Goal: Task Accomplishment & Management: Manage account settings

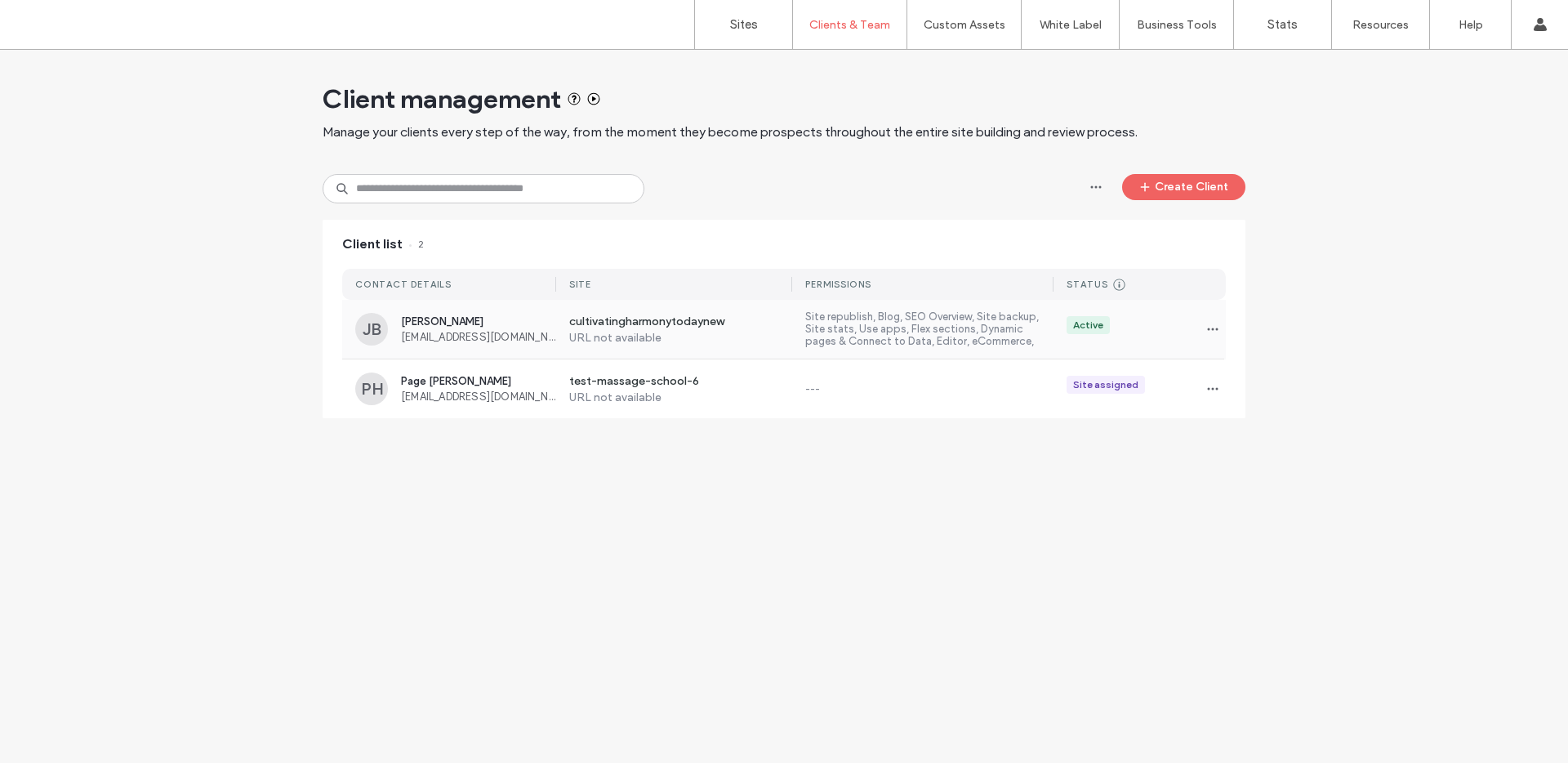
click at [463, 317] on span "[PERSON_NAME]" at bounding box center [478, 321] width 155 height 12
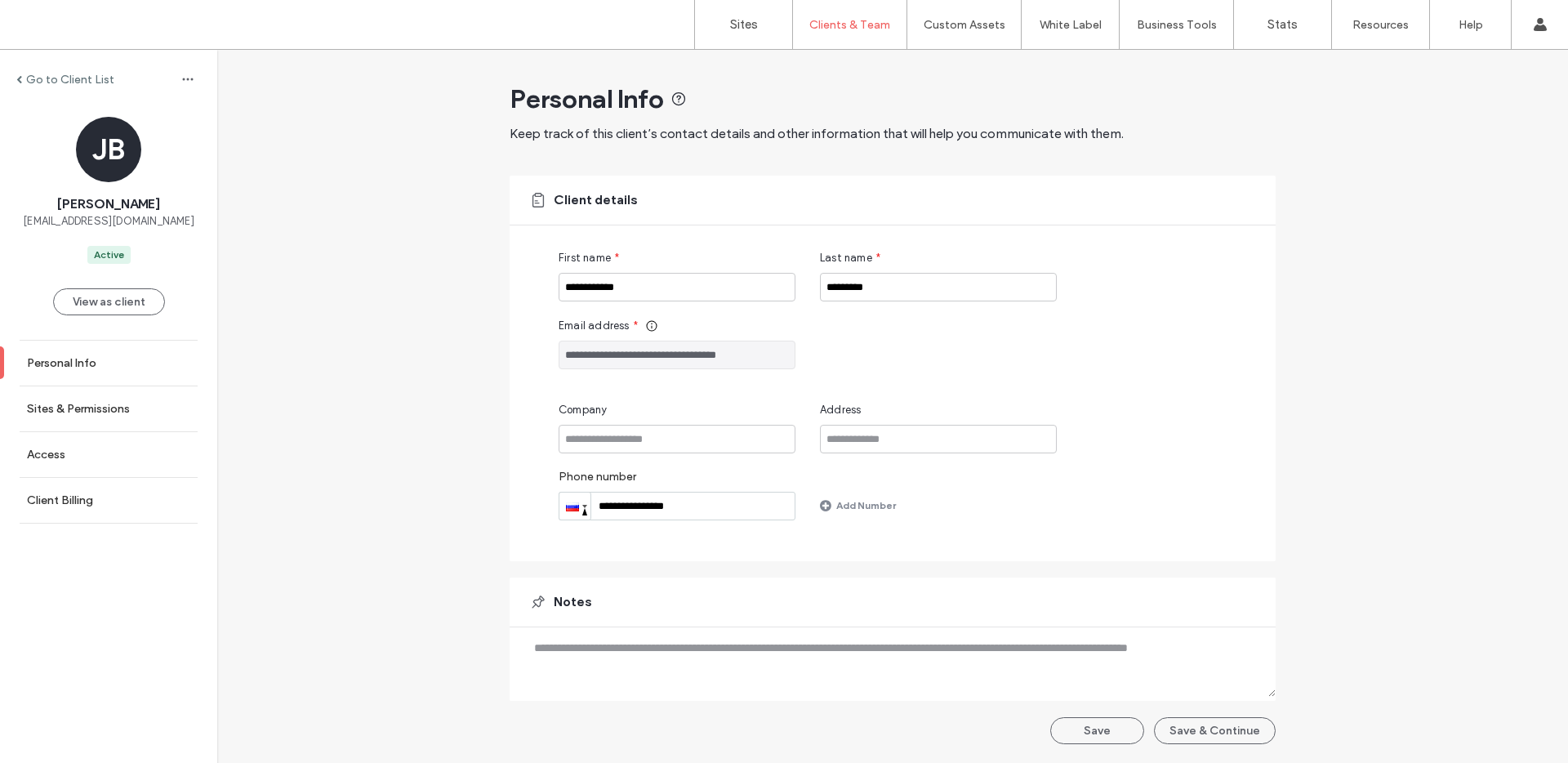
drag, startPoint x: 769, startPoint y: 357, endPoint x: 520, endPoint y: 350, distance: 249.1
click at [520, 350] on div "**********" at bounding box center [893, 368] width 766 height 386
click at [72, 411] on label "Sites & Permissions" at bounding box center [78, 409] width 103 height 14
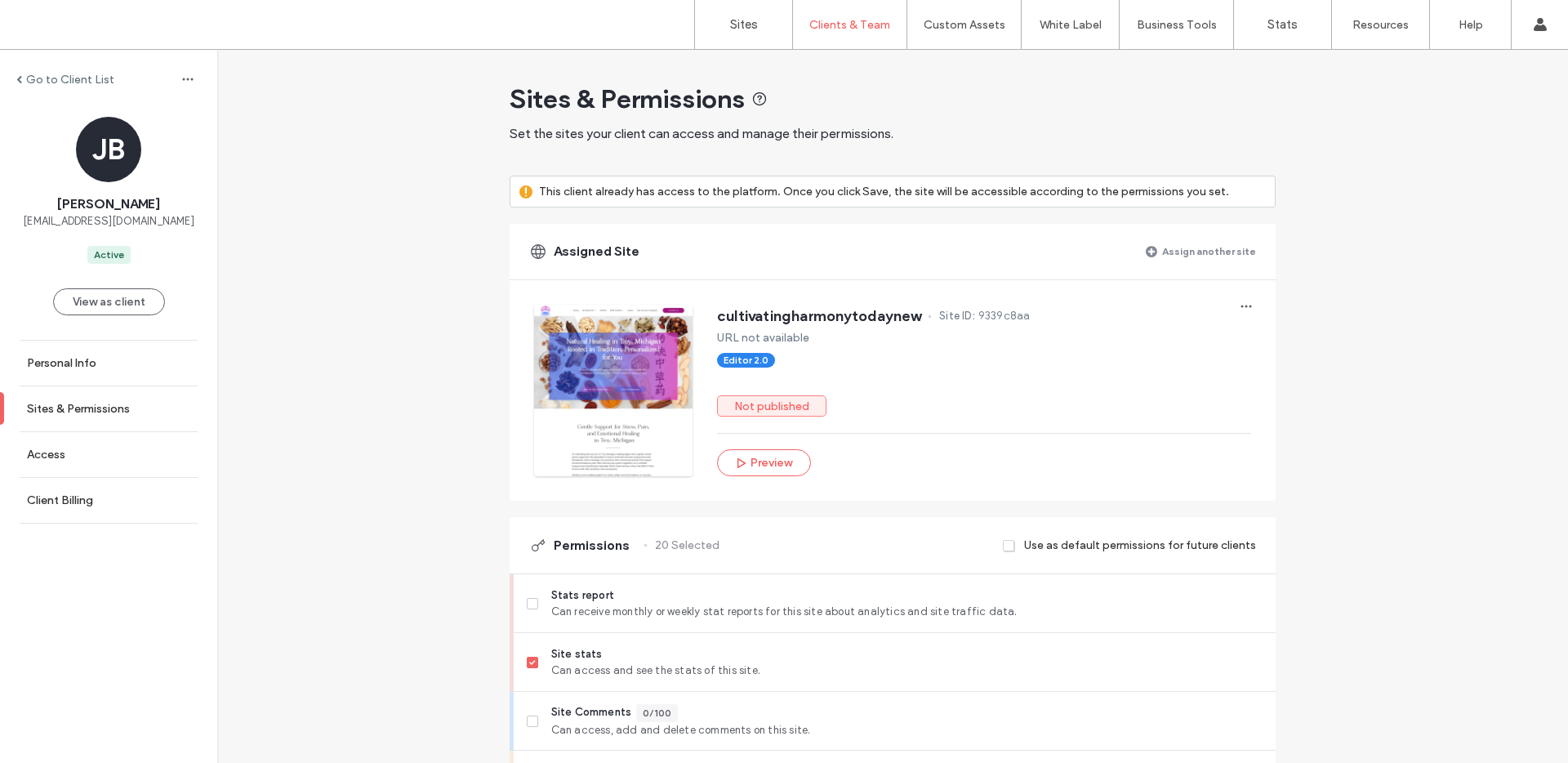
click at [1011, 321] on span "9339c8aa" at bounding box center [1004, 316] width 52 height 16
copy span "9339c8aa"
